Goal: Navigation & Orientation: Go to known website

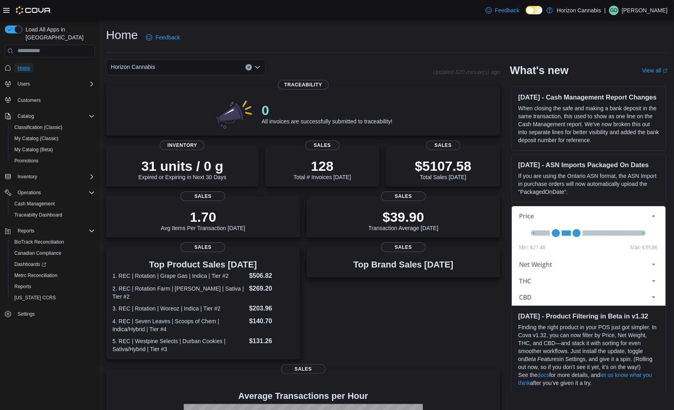
click at [25, 65] on span "Home" at bounding box center [24, 68] width 13 height 6
